Goal: Task Accomplishment & Management: Use online tool/utility

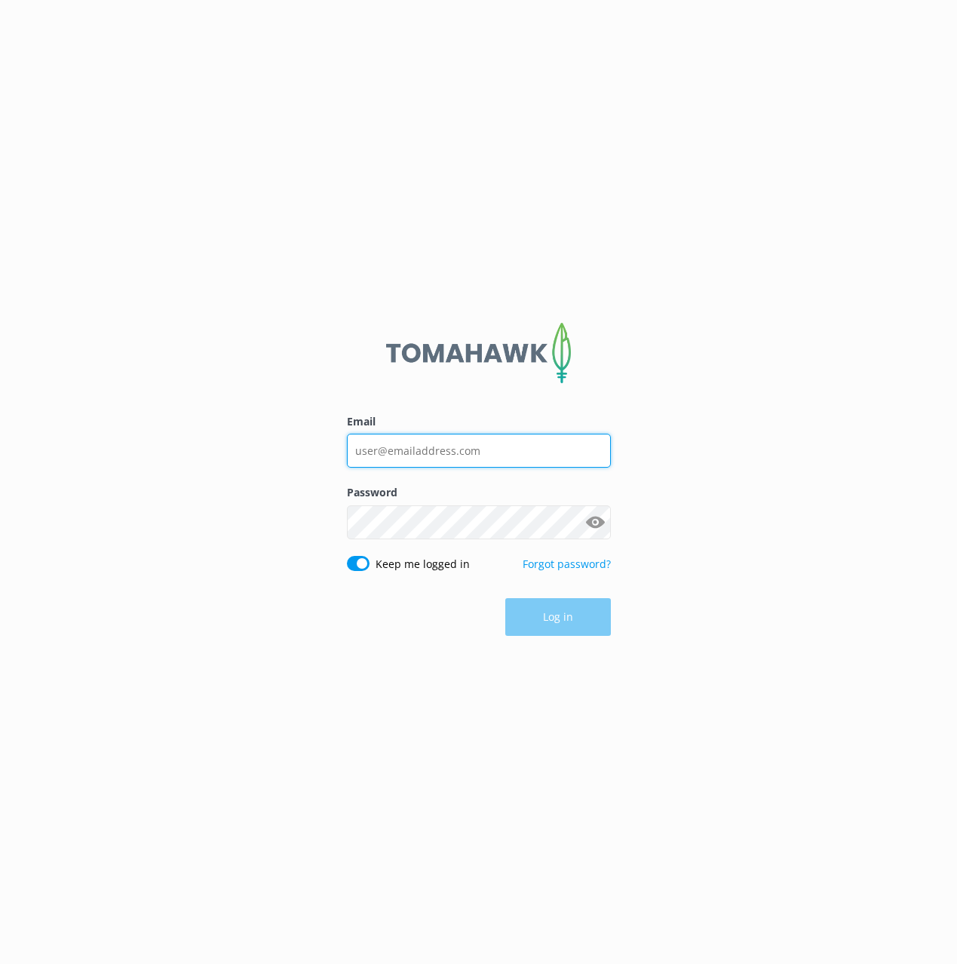
drag, startPoint x: 515, startPoint y: 450, endPoint x: 518, endPoint y: 458, distance: 7.9
click at [515, 450] on input "Email" at bounding box center [479, 451] width 264 height 34
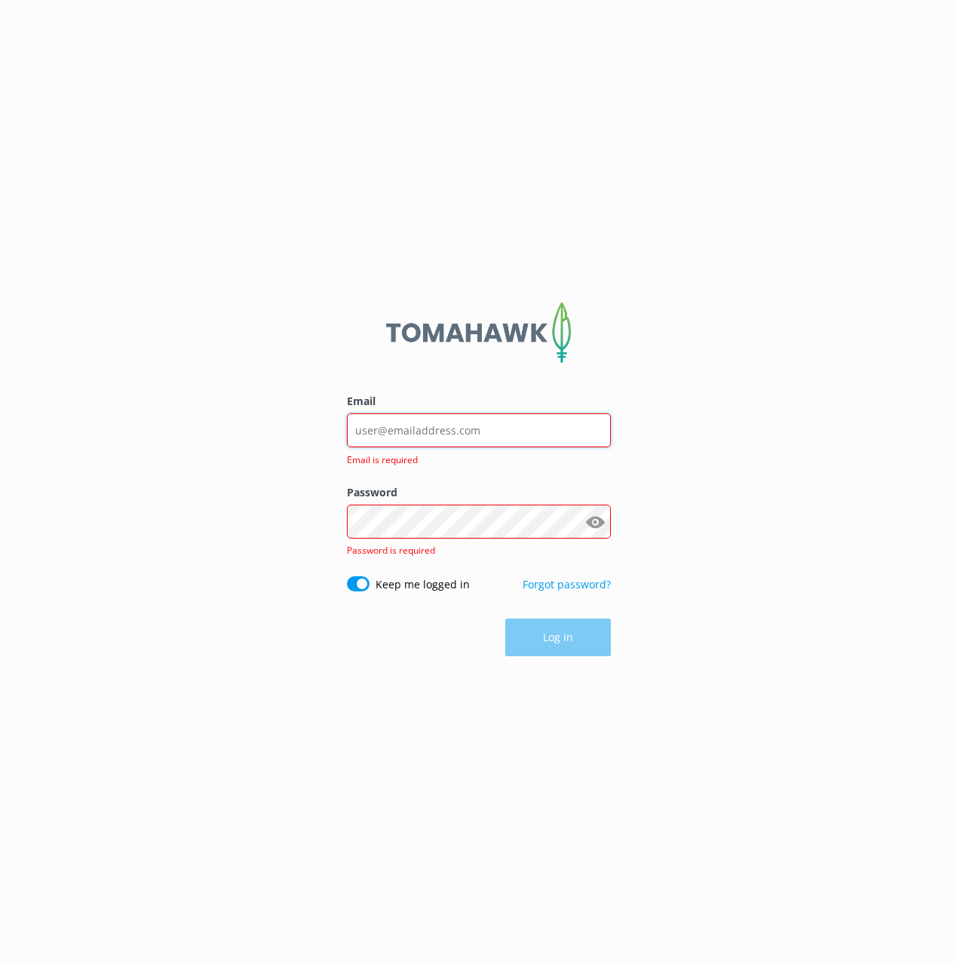
type input "[EMAIL_ADDRESS][DOMAIN_NAME]"
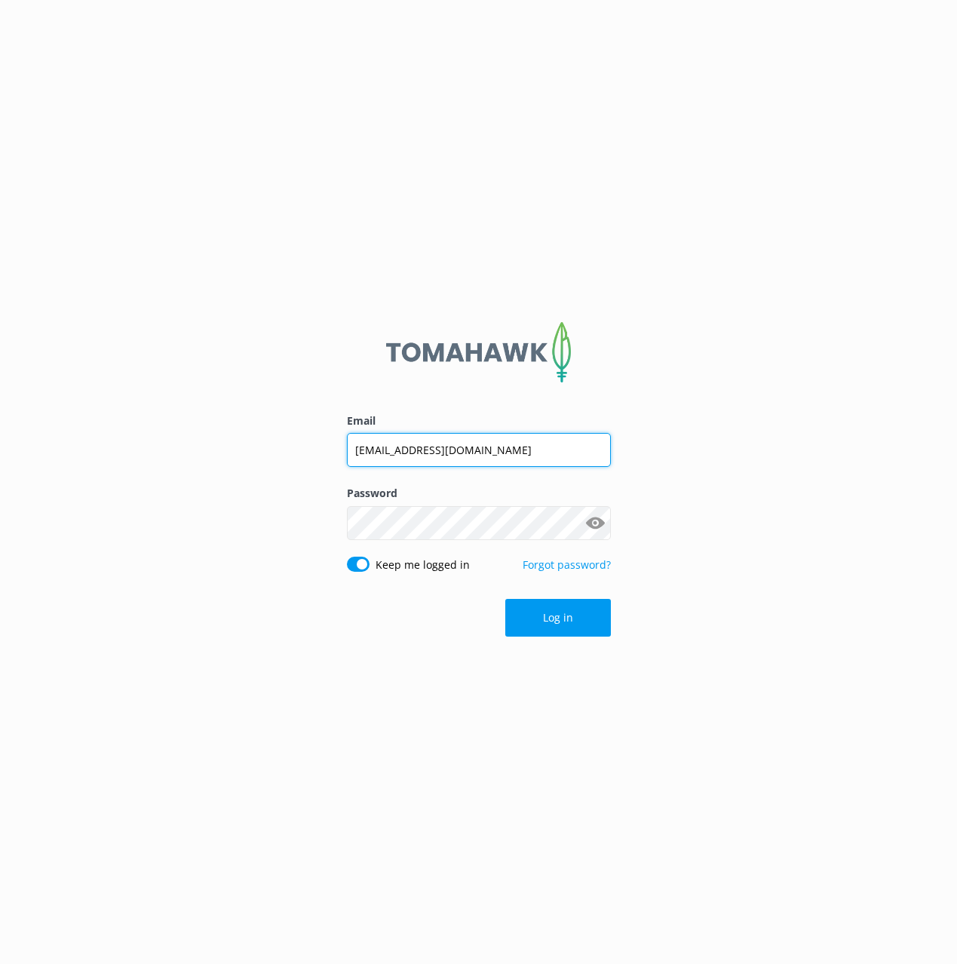
click button "Log in" at bounding box center [558, 618] width 106 height 38
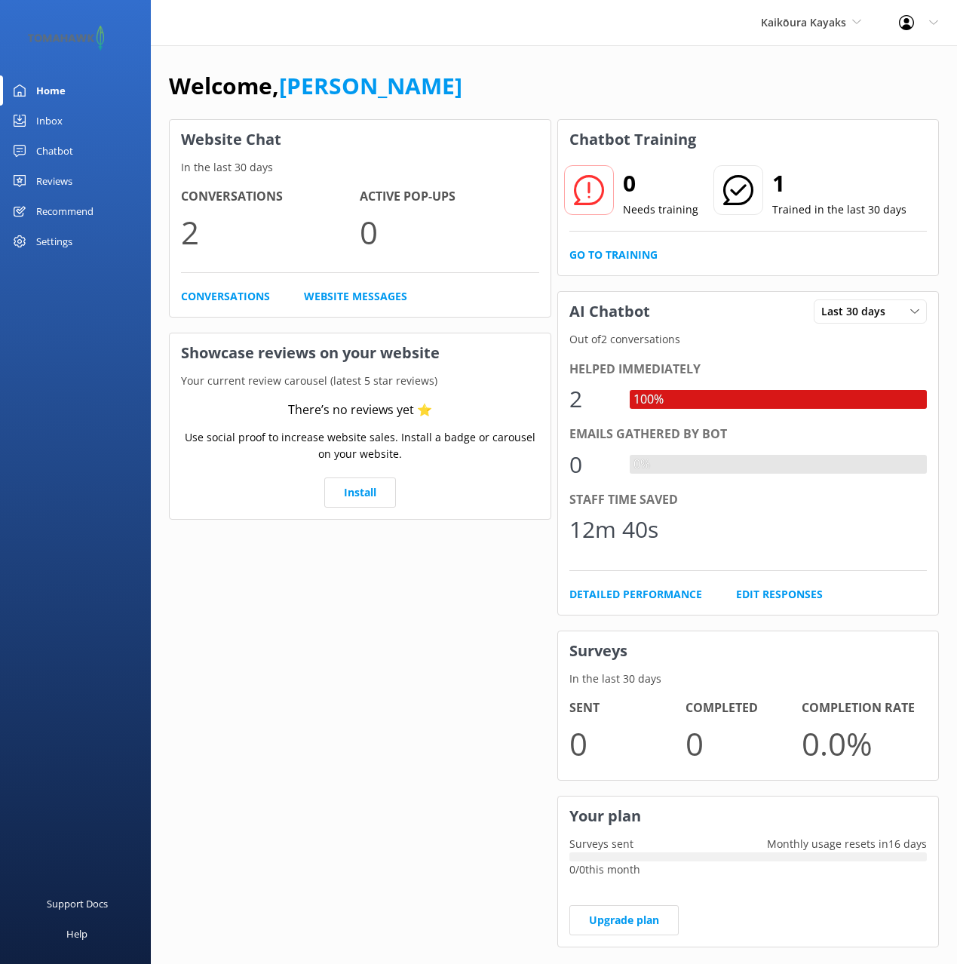
drag, startPoint x: 451, startPoint y: 48, endPoint x: 114, endPoint y: 135, distance: 348.4
click at [450, 48] on div "Welcome, Mikayla Website Chat In the last 30 days Conversations 2 Active Pop-up…" at bounding box center [554, 519] width 806 height 948
click at [50, 148] on div "Chatbot" at bounding box center [54, 151] width 37 height 30
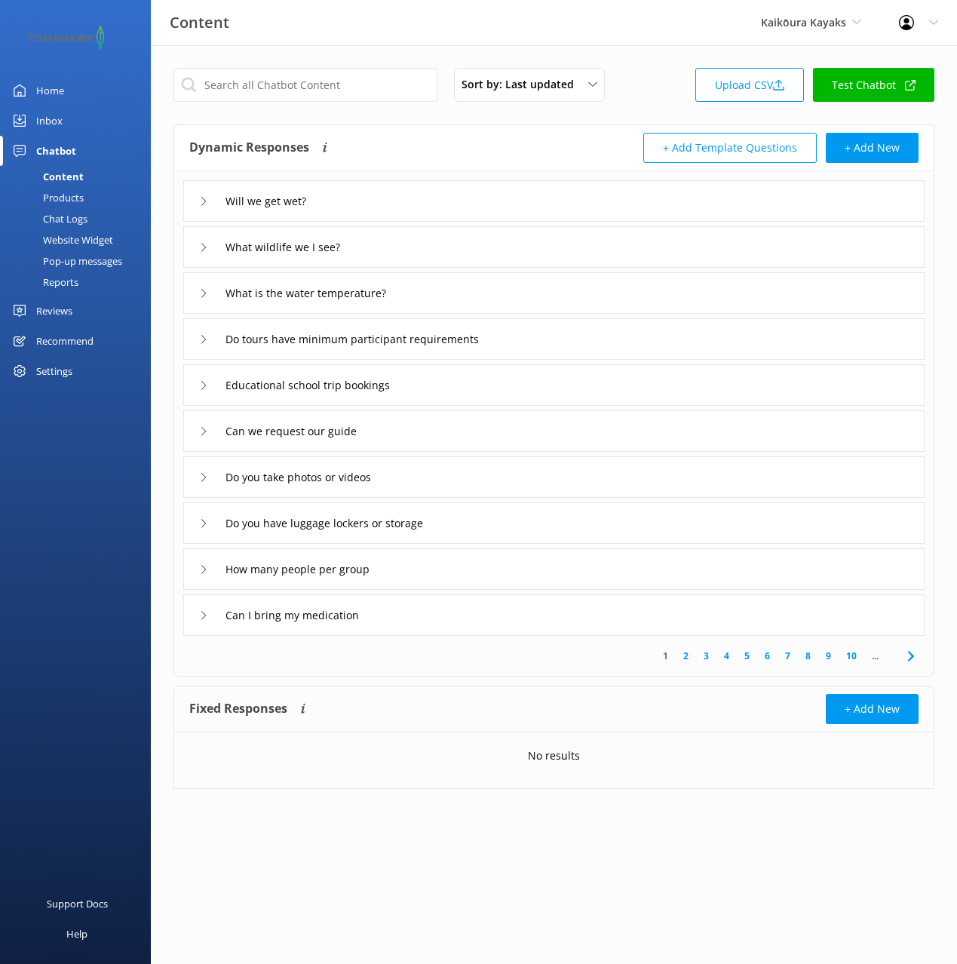
click at [82, 238] on div "Website Widget" at bounding box center [61, 239] width 104 height 21
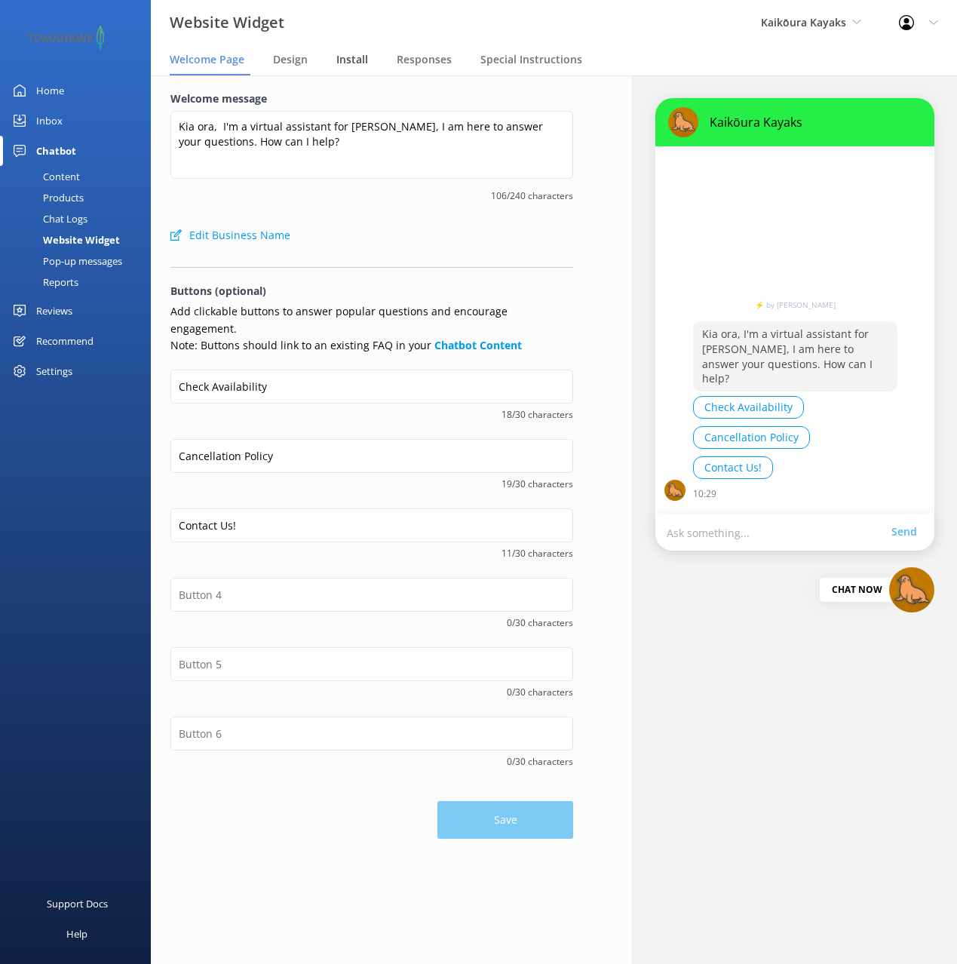
click at [356, 54] on span "Install" at bounding box center [352, 59] width 32 height 15
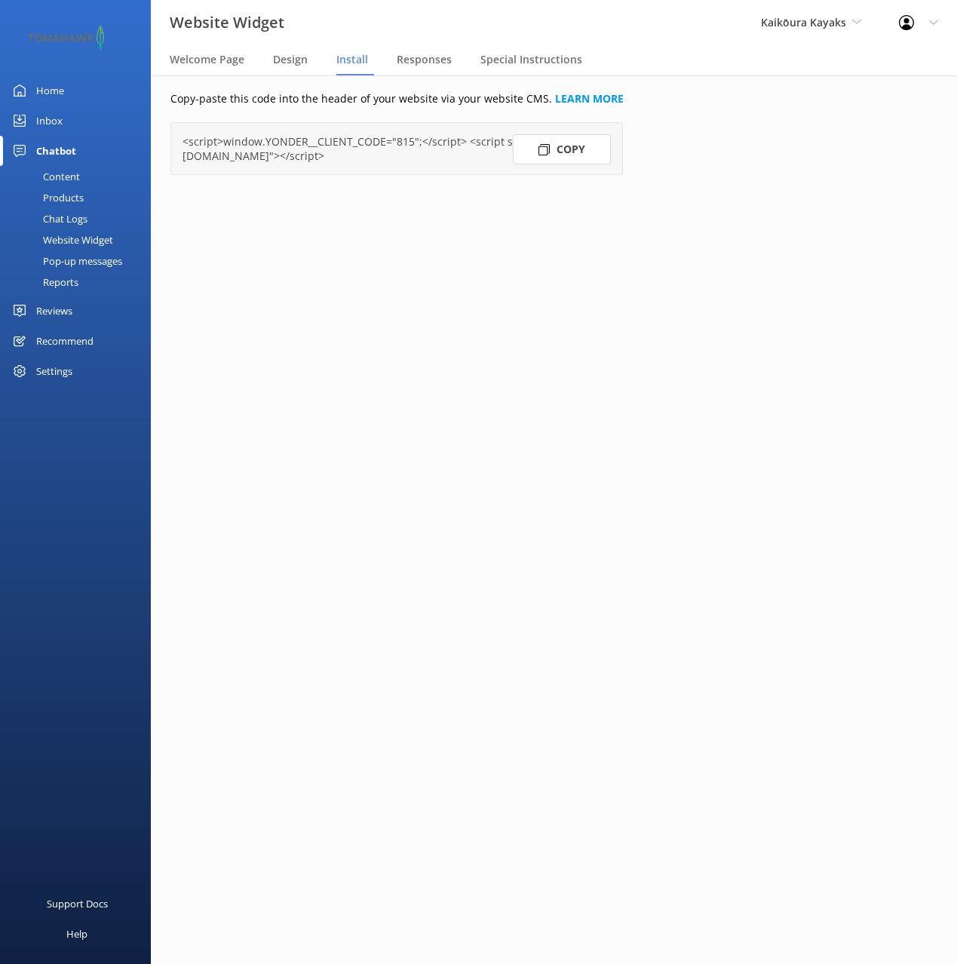
drag, startPoint x: 422, startPoint y: 233, endPoint x: 483, endPoint y: 192, distance: 72.8
click at [426, 231] on div "Copy-paste this code into the header of your website via your website CMS. LEAR…" at bounding box center [413, 519] width 564 height 889
click at [566, 157] on button "Copy" at bounding box center [562, 149] width 98 height 30
